Goal: Check status: Check status

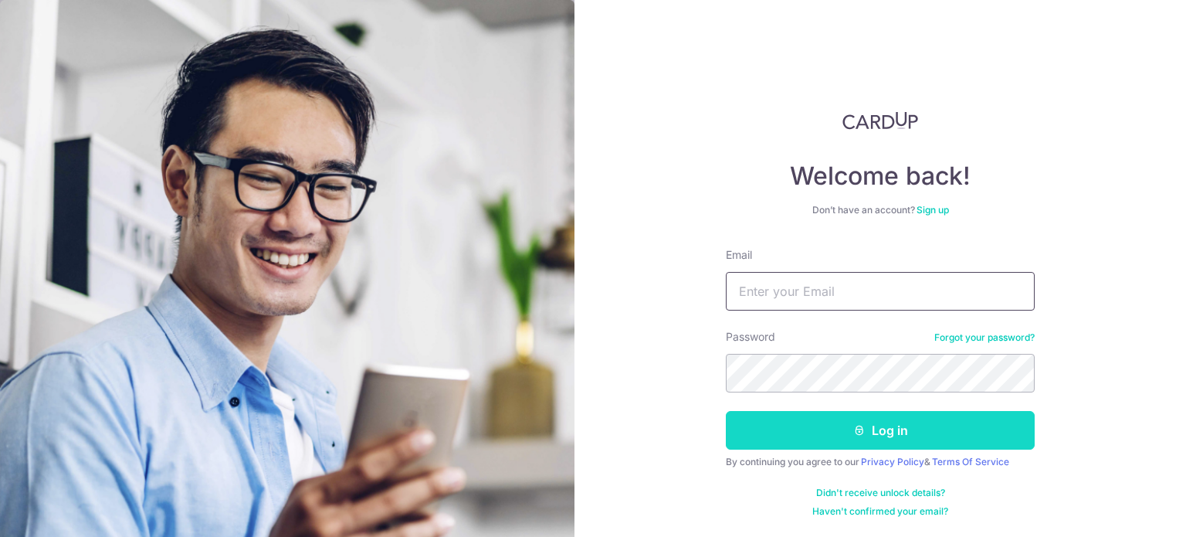
type input "[PERSON_NAME][EMAIL_ADDRESS][PERSON_NAME][DOMAIN_NAME]"
click at [893, 435] on button "Log in" at bounding box center [880, 430] width 309 height 39
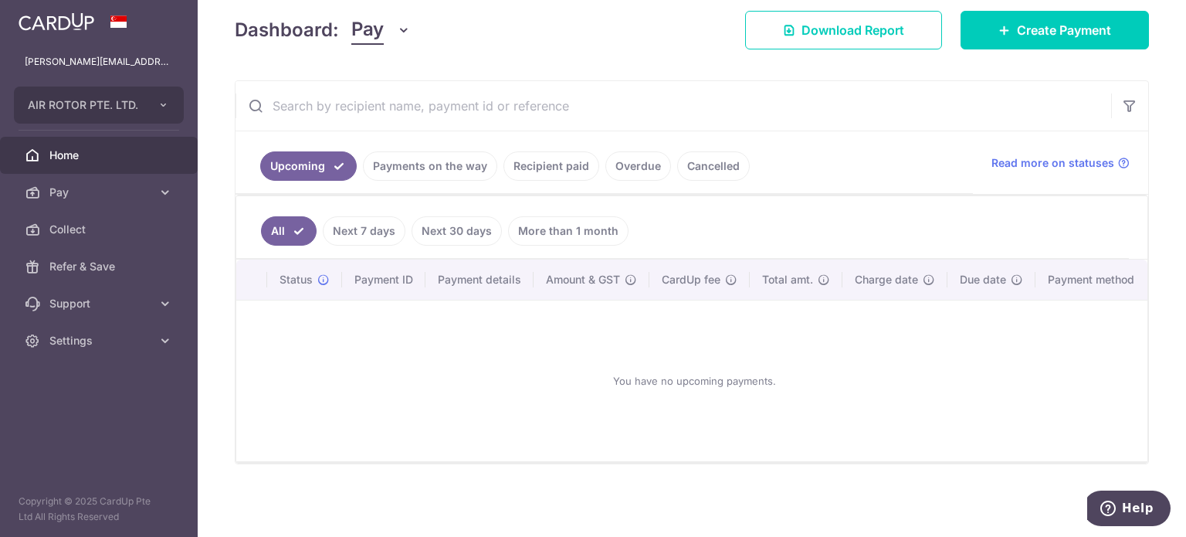
scroll to position [145, 0]
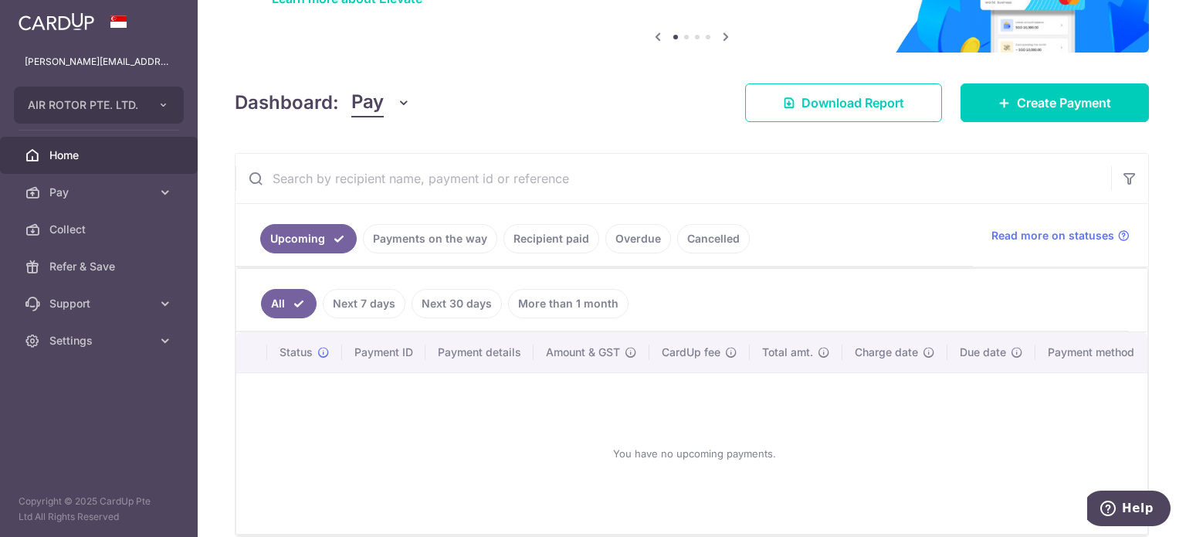
click at [451, 236] on link "Payments on the way" at bounding box center [430, 238] width 134 height 29
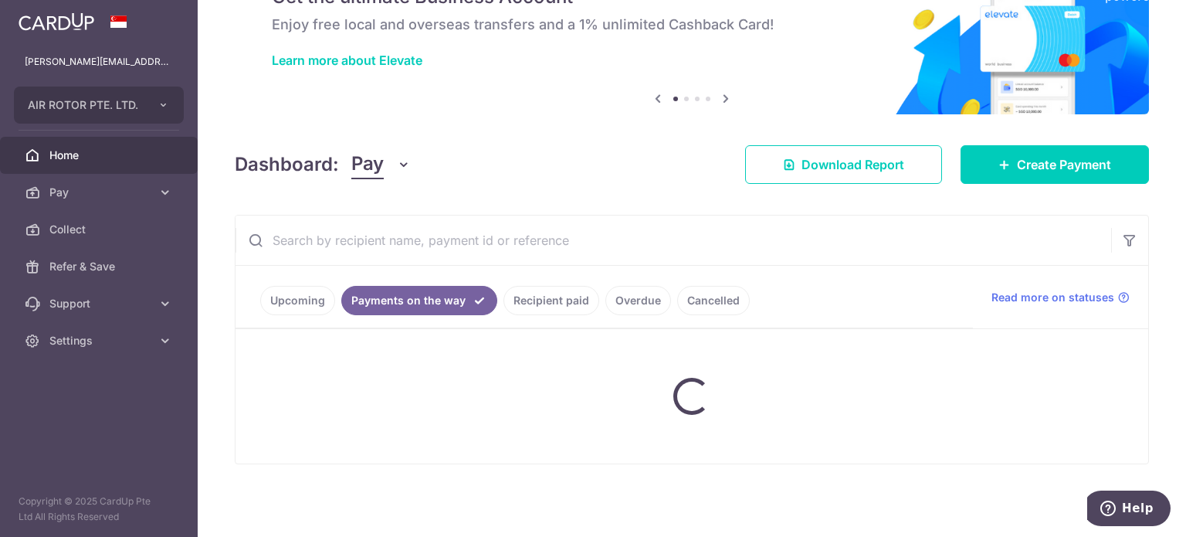
scroll to position [68, 0]
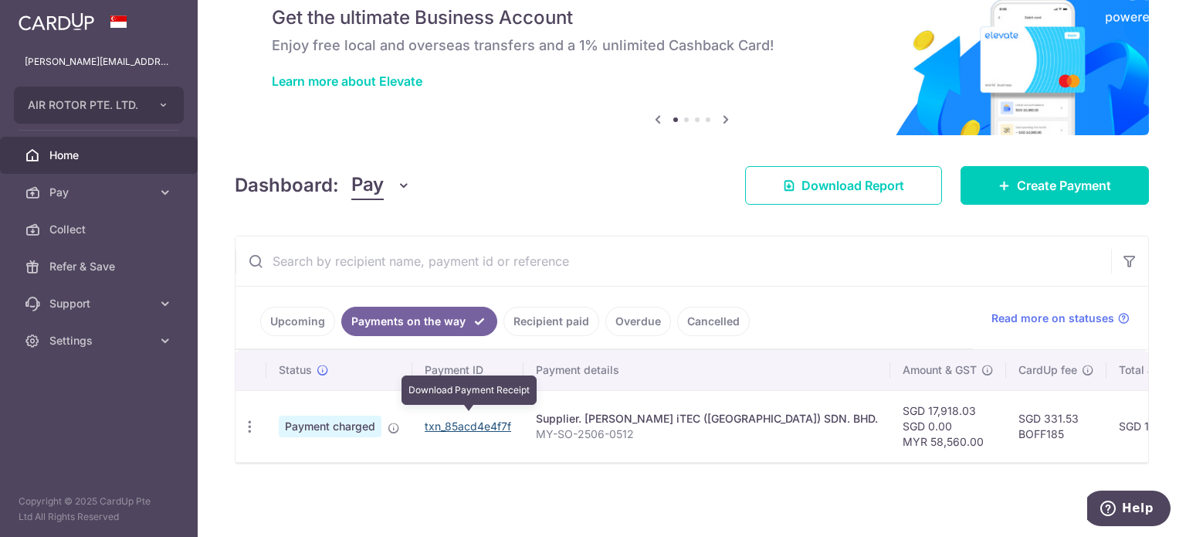
click at [485, 422] on link "txn_85acd4e4f7f" at bounding box center [468, 425] width 86 height 13
